Goal: Find specific page/section: Find specific page/section

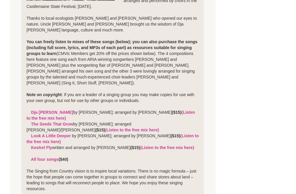
scroll to position [244, 0]
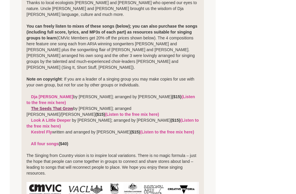
click at [61, 106] on link "The Seeds That Grow" at bounding box center [52, 108] width 42 height 5
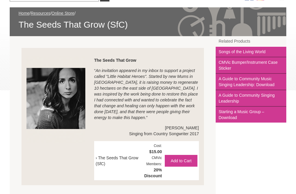
scroll to position [84, 0]
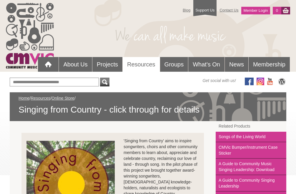
scroll to position [243, 0]
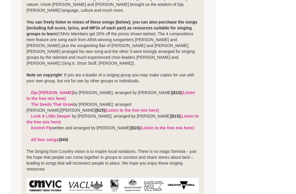
scroll to position [258, 0]
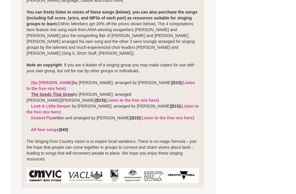
click at [60, 92] on link "The Seeds That Grow" at bounding box center [52, 94] width 42 height 5
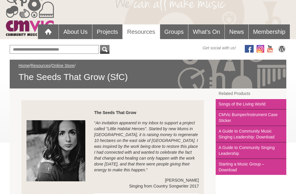
scroll to position [24, 0]
